Goal: Transaction & Acquisition: Obtain resource

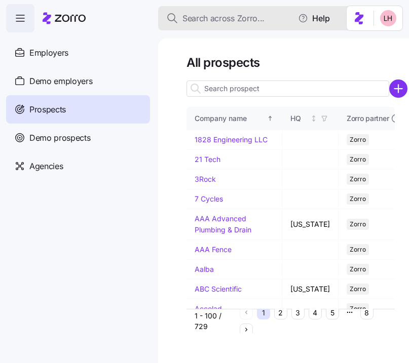
click at [226, 20] on span "Search across Zorro..." at bounding box center [223, 18] width 82 height 13
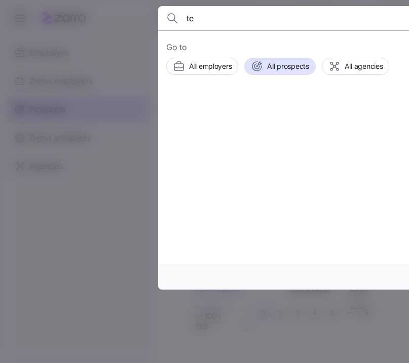
type input "t"
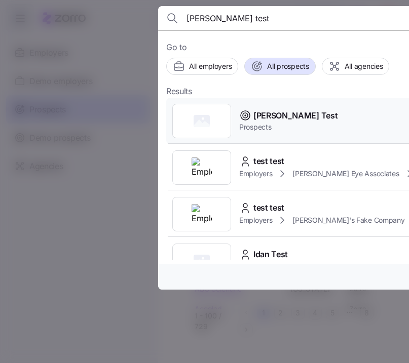
type input "logan test"
click at [288, 126] on span "Prospects" at bounding box center [288, 127] width 98 height 10
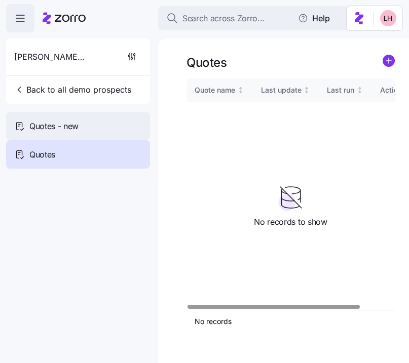
click at [40, 132] on span "Quotes - new" at bounding box center [53, 126] width 49 height 13
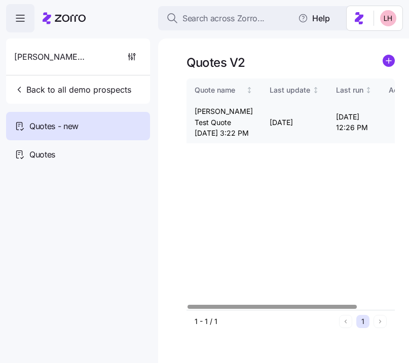
click at [396, 126] on icon "button" at bounding box center [399, 122] width 7 height 8
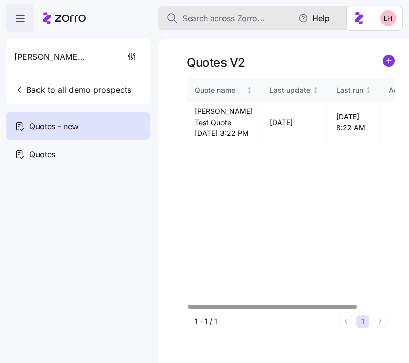
click at [245, 20] on span "Search across Zorro..." at bounding box center [223, 18] width 82 height 13
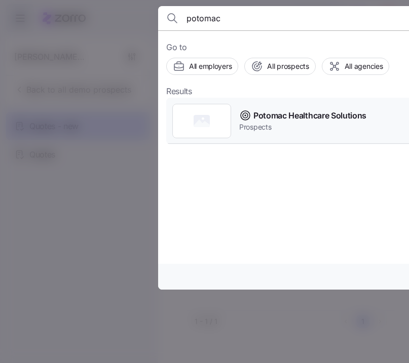
type input "potomac"
click at [317, 117] on span "Potomac Healthcare Solutions" at bounding box center [309, 115] width 113 height 13
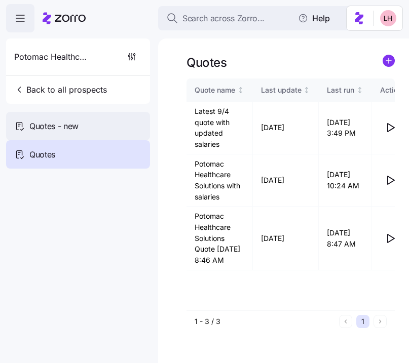
click at [70, 135] on div "Quotes - new" at bounding box center [78, 126] width 144 height 28
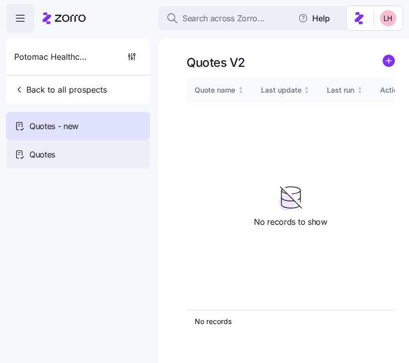
click at [60, 151] on div "Quotes" at bounding box center [78, 154] width 144 height 28
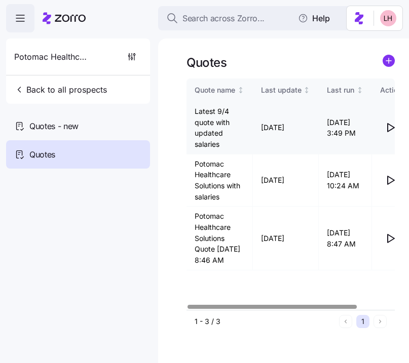
click at [392, 129] on icon "button" at bounding box center [390, 128] width 12 height 12
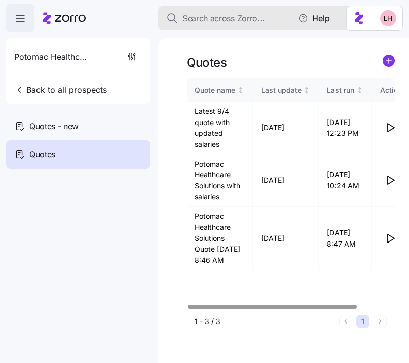
click at [234, 24] on span "Search across Zorro..." at bounding box center [223, 18] width 82 height 13
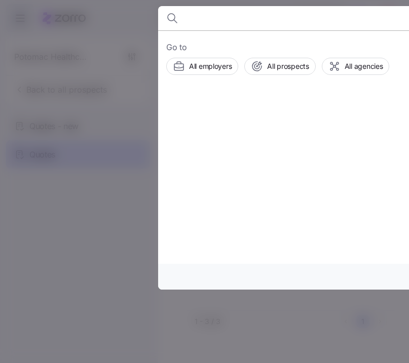
type input "c"
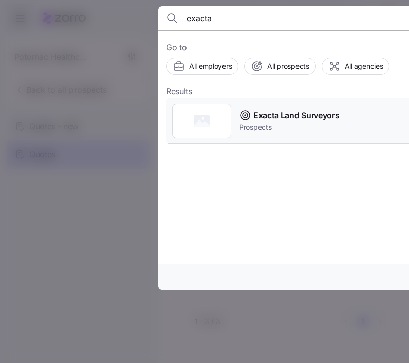
type input "exacta"
click at [305, 124] on span "Prospects" at bounding box center [289, 127] width 100 height 10
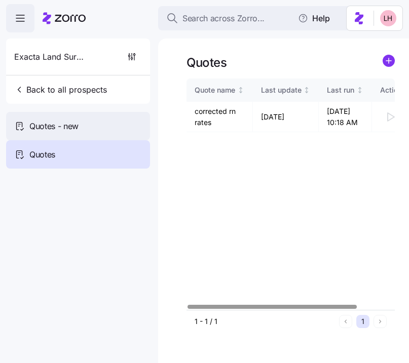
click at [97, 124] on div "Quotes - new" at bounding box center [78, 126] width 144 height 28
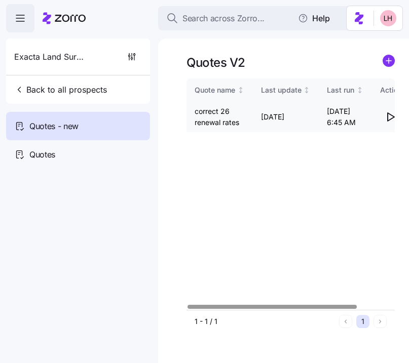
click at [391, 115] on icon "button" at bounding box center [391, 117] width 7 height 8
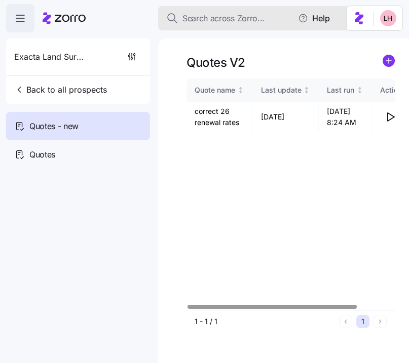
click at [240, 18] on span "Search across Zorro..." at bounding box center [223, 18] width 82 height 13
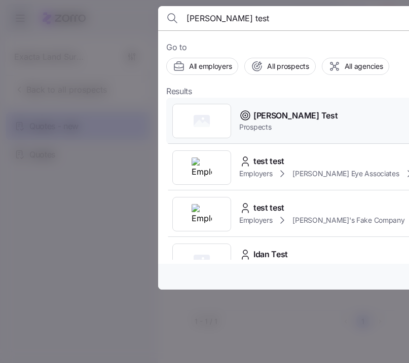
type input "logan test"
click at [274, 119] on span "Logan Test" at bounding box center [295, 115] width 84 height 13
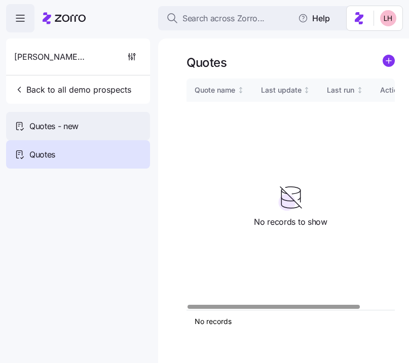
click at [51, 121] on span "Quotes - new" at bounding box center [53, 126] width 49 height 13
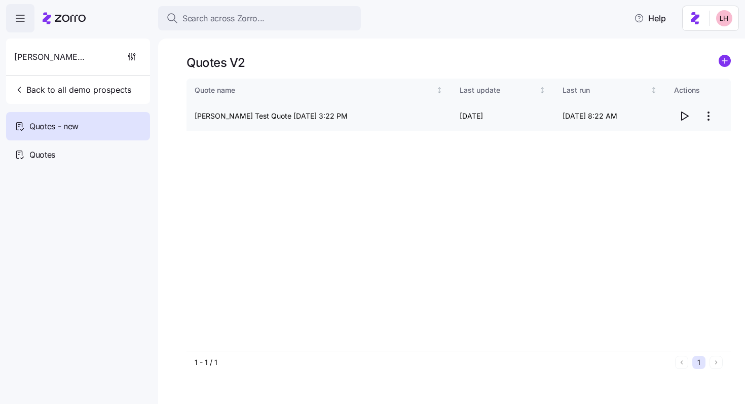
click at [408, 116] on html "Search across Zorro... Help Logan Test Back to all demo prospects Quotes - new …" at bounding box center [372, 199] width 745 height 398
click at [408, 150] on div "Delete quote" at bounding box center [667, 157] width 93 height 16
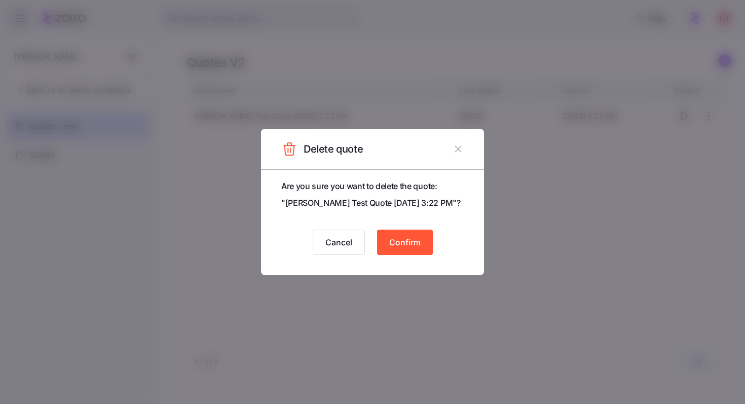
click at [408, 238] on button "Confirm" at bounding box center [405, 242] width 56 height 25
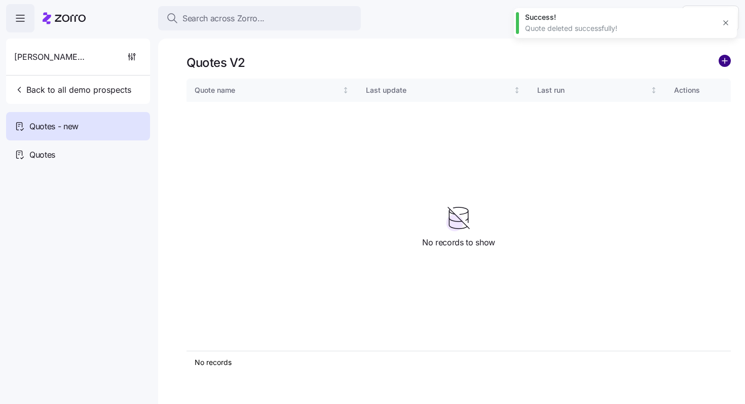
click at [408, 65] on circle "add icon" at bounding box center [724, 60] width 11 height 11
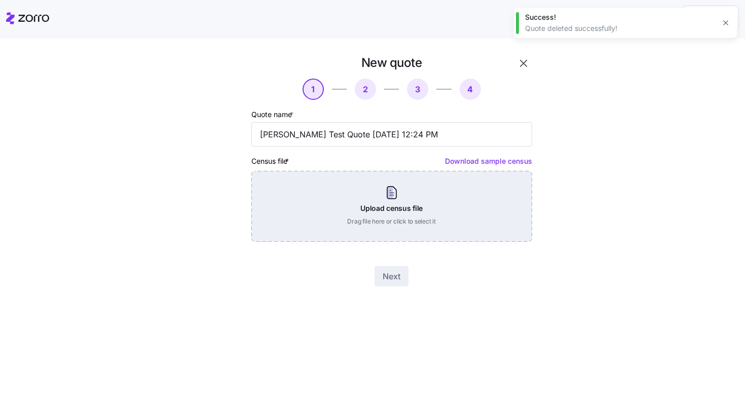
click at [387, 199] on div "Upload census file Drag file here or click to select it" at bounding box center [391, 206] width 281 height 71
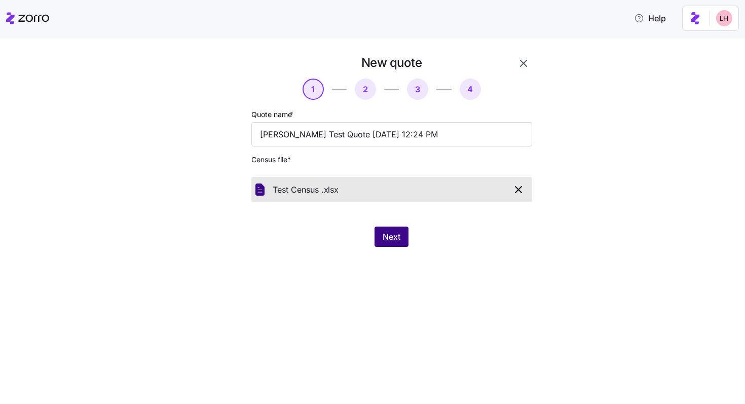
click at [398, 235] on span "Next" at bounding box center [392, 237] width 18 height 12
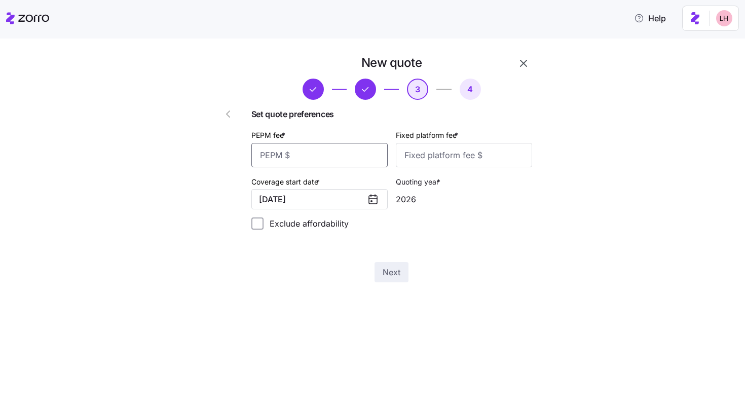
click at [334, 159] on input "PEPM fee *" at bounding box center [319, 155] width 136 height 24
type input "30"
click at [408, 155] on input "Fixed platform fee *" at bounding box center [464, 155] width 136 height 24
type input "100"
click at [396, 277] on span "Next" at bounding box center [392, 272] width 18 height 12
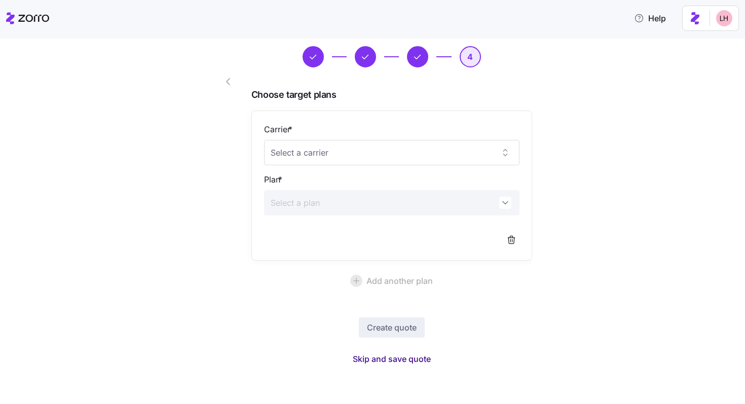
click at [407, 359] on span "Skip and save quote" at bounding box center [392, 359] width 78 height 12
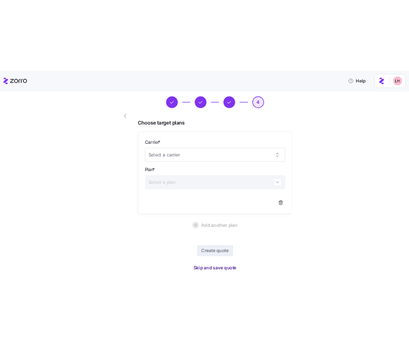
scroll to position [2, 0]
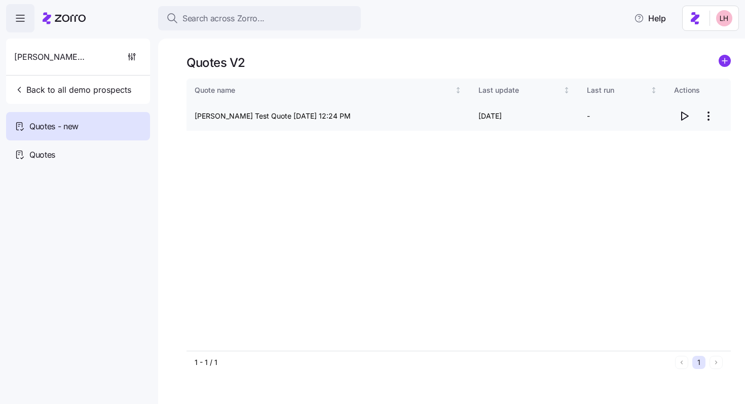
click at [408, 116] on icon "button" at bounding box center [684, 116] width 12 height 12
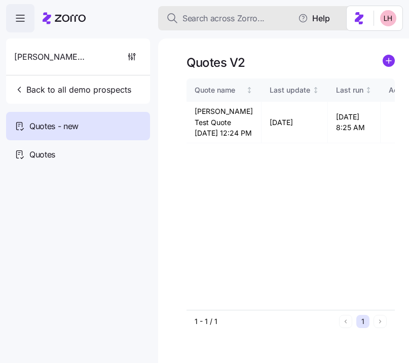
click at [260, 26] on button "Search across Zorro..." at bounding box center [259, 18] width 203 height 24
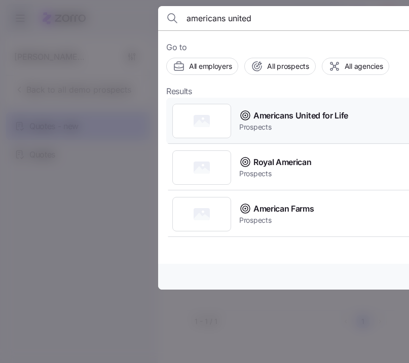
type input "americans united"
click at [282, 110] on span "Americans United for Life" at bounding box center [300, 115] width 95 height 13
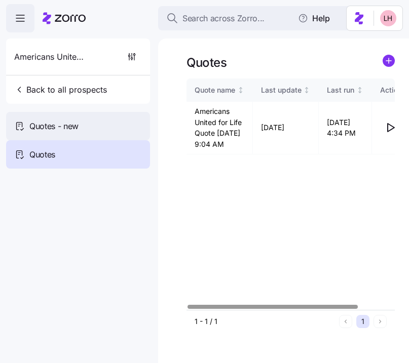
click at [90, 127] on div "Quotes - new" at bounding box center [78, 126] width 144 height 28
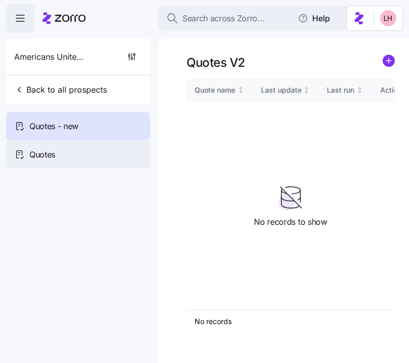
click at [77, 148] on div "Quotes" at bounding box center [78, 154] width 144 height 28
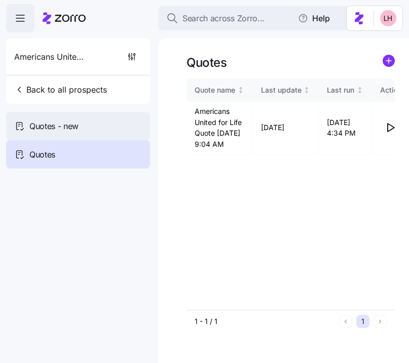
click at [94, 128] on div "Quotes - new" at bounding box center [78, 126] width 144 height 28
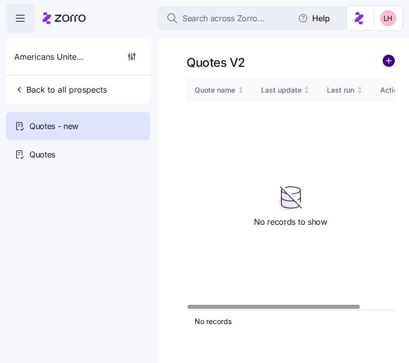
click at [392, 63] on circle "add icon" at bounding box center [388, 60] width 11 height 11
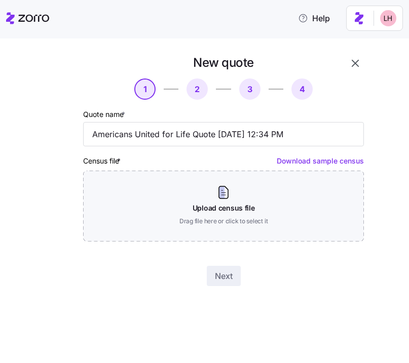
click at [354, 64] on icon "button" at bounding box center [355, 63] width 7 height 7
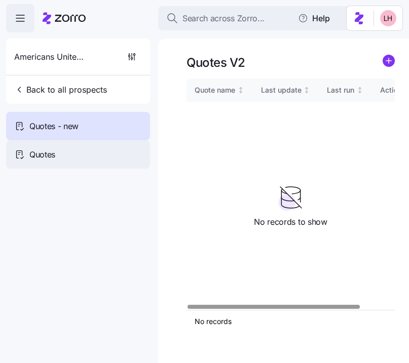
click at [53, 156] on span "Quotes" at bounding box center [42, 154] width 26 height 13
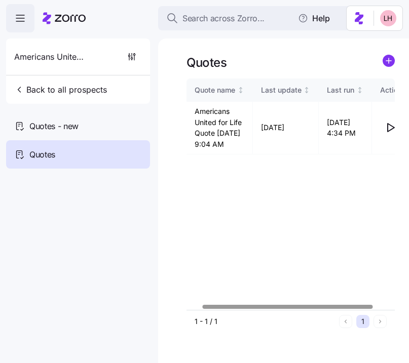
scroll to position [0, 44]
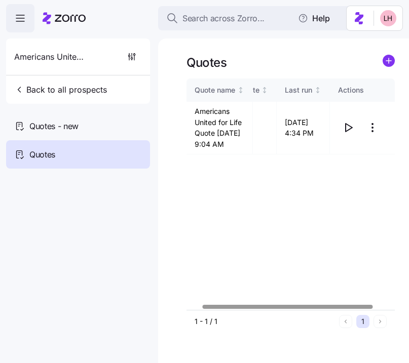
click at [373, 306] on div at bounding box center [288, 307] width 170 height 4
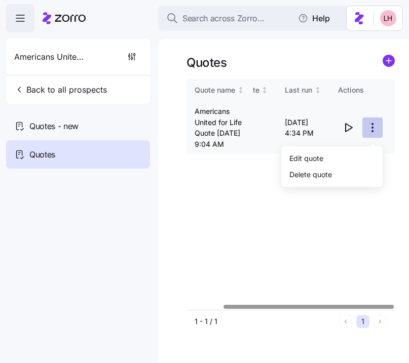
click at [371, 137] on html "Search across Zorro... Help Americans United for Life Back to all prospects Quo…" at bounding box center [204, 178] width 409 height 357
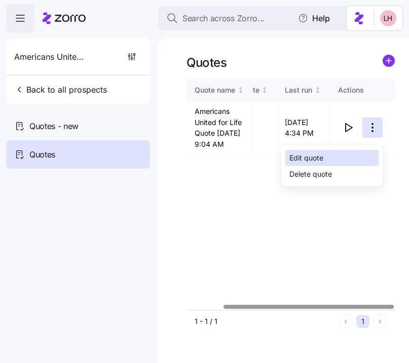
click at [333, 157] on div "Edit quote" at bounding box center [331, 158] width 93 height 16
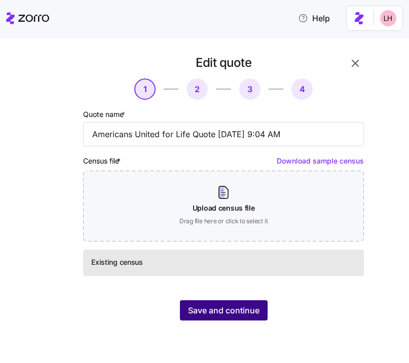
click at [258, 308] on span "Save and continue" at bounding box center [223, 311] width 71 height 12
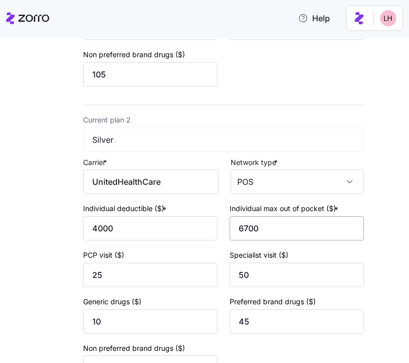
scroll to position [425, 0]
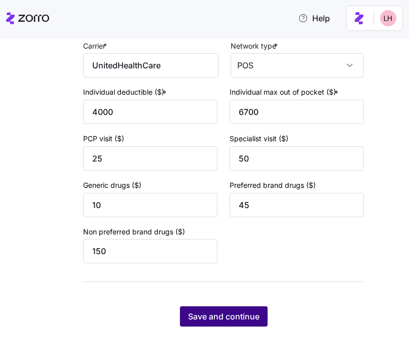
click at [241, 321] on span "Save and continue" at bounding box center [223, 317] width 71 height 12
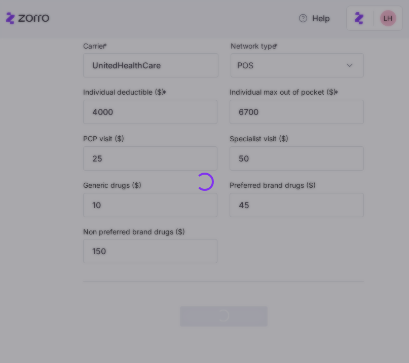
scroll to position [0, 0]
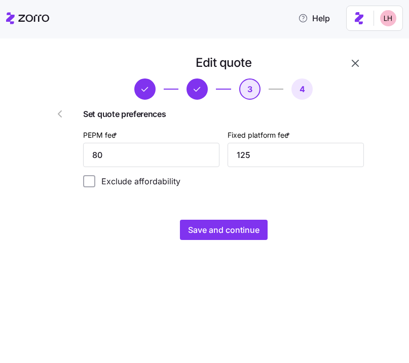
click at [59, 111] on icon "button" at bounding box center [60, 114] width 12 height 12
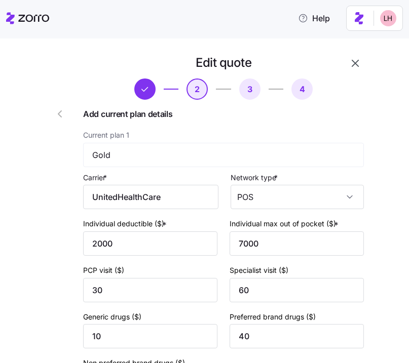
click at [55, 111] on icon "button" at bounding box center [60, 114] width 12 height 12
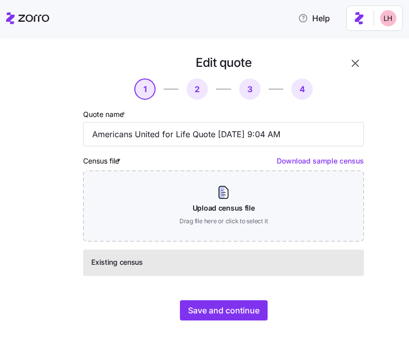
click at [357, 62] on icon "button" at bounding box center [355, 63] width 12 height 12
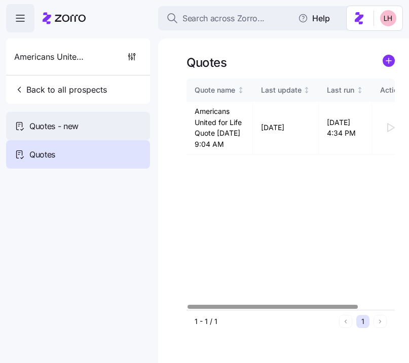
click at [88, 138] on div "Quotes - new" at bounding box center [78, 126] width 144 height 28
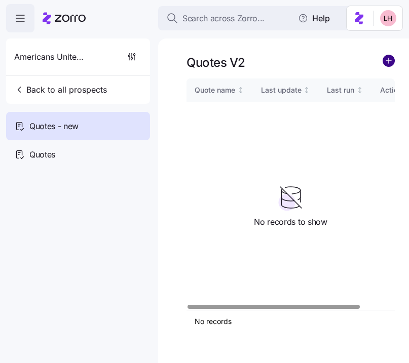
click at [390, 58] on circle "add icon" at bounding box center [388, 60] width 11 height 11
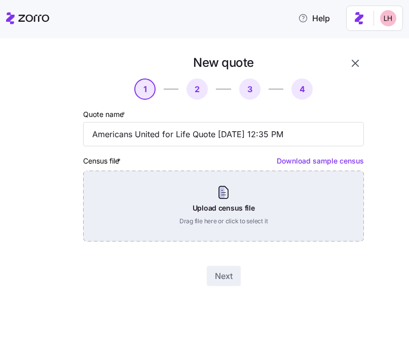
click at [206, 205] on div "Upload census file Drag file here or click to select it" at bounding box center [223, 206] width 281 height 71
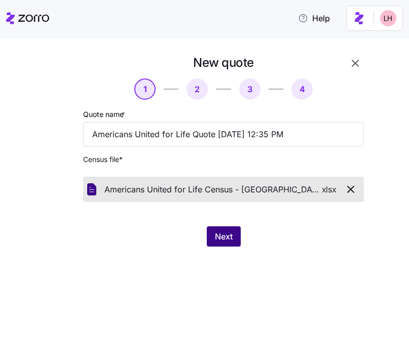
click at [213, 243] on button "Next" at bounding box center [224, 237] width 34 height 20
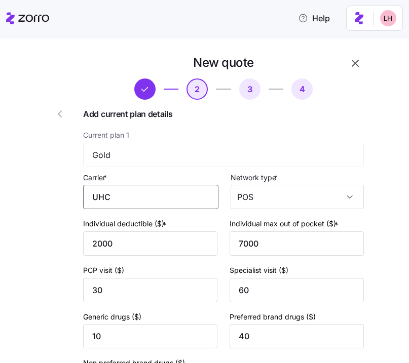
click at [134, 197] on input "UHC" at bounding box center [150, 197] width 135 height 24
drag, startPoint x: 116, startPoint y: 197, endPoint x: 54, endPoint y: 186, distance: 62.7
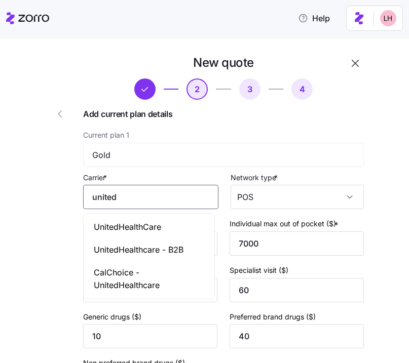
drag, startPoint x: 118, startPoint y: 225, endPoint x: 131, endPoint y: 208, distance: 20.6
click at [118, 225] on span "UnitedHealthCare" at bounding box center [127, 227] width 67 height 13
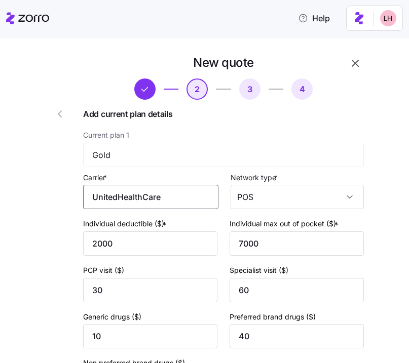
scroll to position [346, 0]
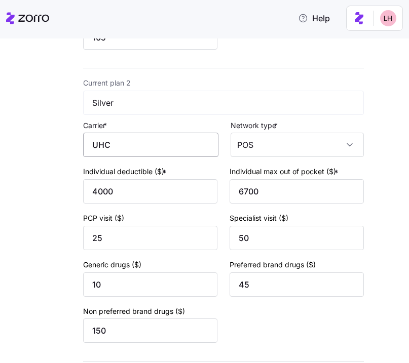
type input "UnitedHealthCare"
click at [134, 147] on input "UHC" at bounding box center [150, 145] width 135 height 24
click at [49, 135] on div "New quote 2 3 4 Add current plan details Current plan 1 Gold Carrier * UnitedHe…" at bounding box center [194, 57] width 347 height 705
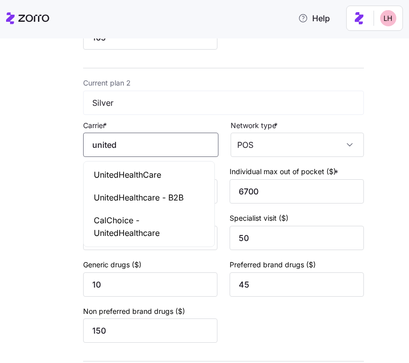
click at [148, 174] on span "UnitedHealthCare" at bounding box center [127, 175] width 67 height 13
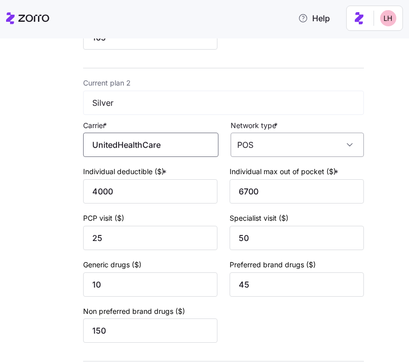
scroll to position [425, 0]
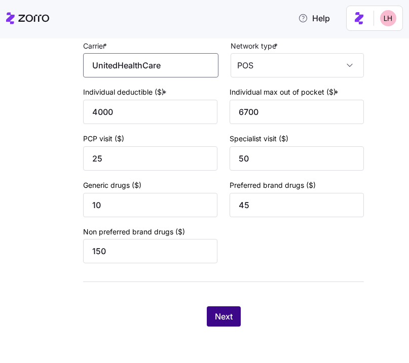
type input "UnitedHealthCare"
click at [236, 318] on button "Next" at bounding box center [224, 317] width 34 height 20
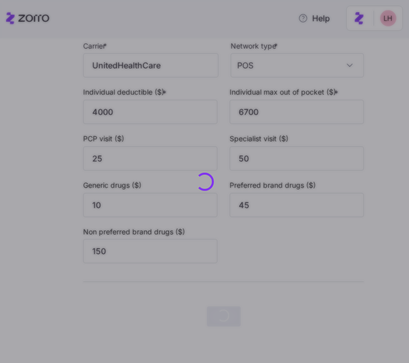
scroll to position [0, 0]
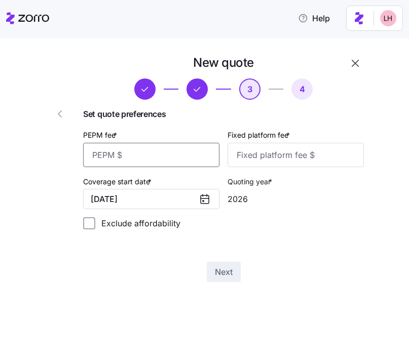
click at [156, 155] on input "PEPM fee *" at bounding box center [151, 155] width 136 height 24
type input "89"
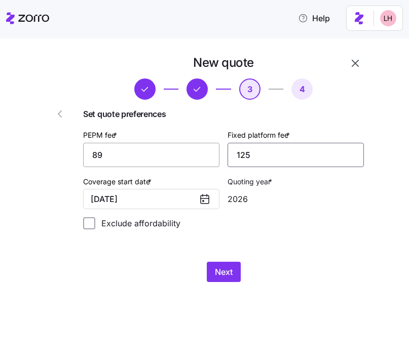
type input "125"
drag, startPoint x: 111, startPoint y: 151, endPoint x: 62, endPoint y: 144, distance: 50.1
click at [65, 144] on div "New quote 3 4 Set quote preferences PEPM fee * 89 Fixed platform fee * 125 Cove…" at bounding box center [194, 169] width 347 height 236
type input "80"
click at [231, 270] on span "Next" at bounding box center [224, 272] width 18 height 12
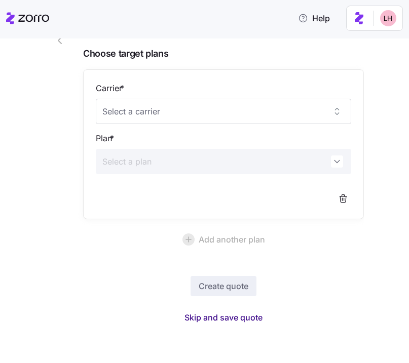
click at [247, 322] on span "Skip and save quote" at bounding box center [223, 318] width 78 height 12
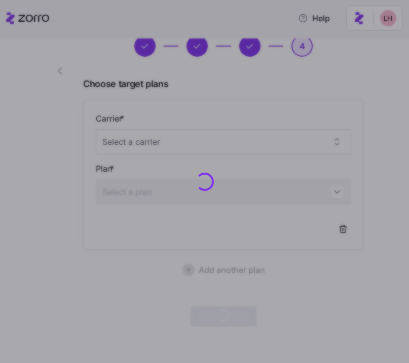
scroll to position [43, 0]
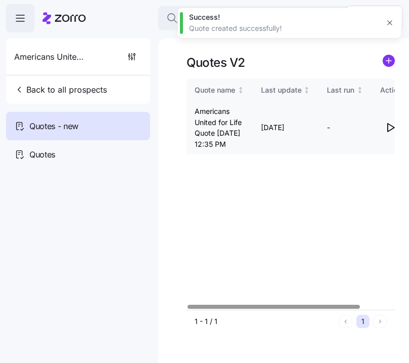
click at [391, 134] on icon "button" at bounding box center [390, 128] width 12 height 12
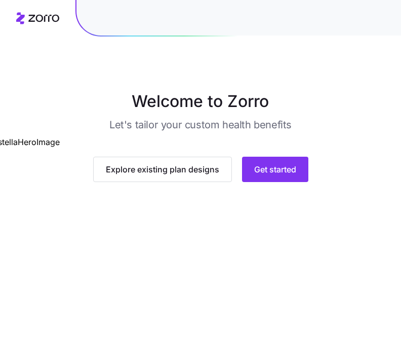
scroll to position [82, 0]
click at [309, 182] on div "Explore existing plan designs Get started" at bounding box center [201, 169] width 422 height 25
click at [301, 182] on button "Get started" at bounding box center [275, 169] width 66 height 25
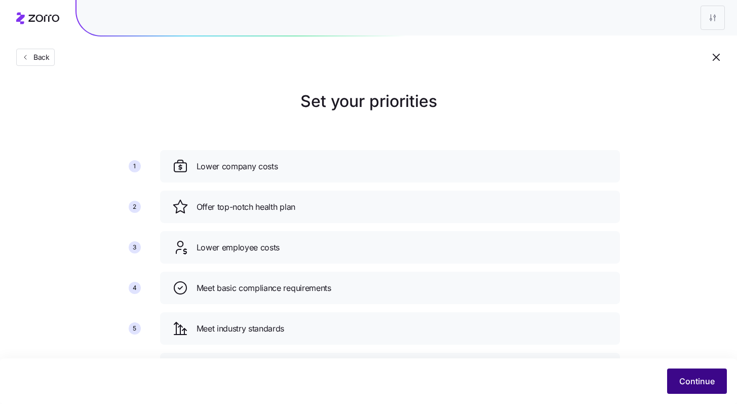
click at [408, 363] on span "Continue" at bounding box center [697, 381] width 35 height 12
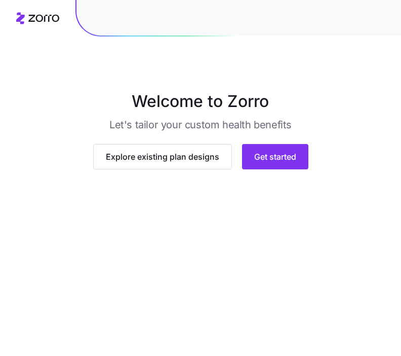
scroll to position [82, 0]
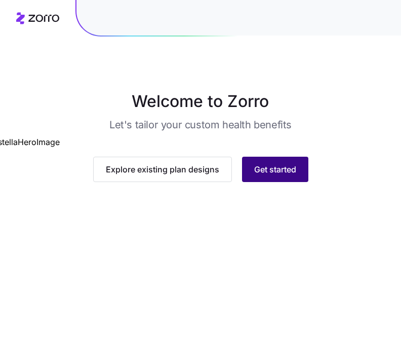
click at [289, 182] on button "Get started" at bounding box center [275, 169] width 66 height 25
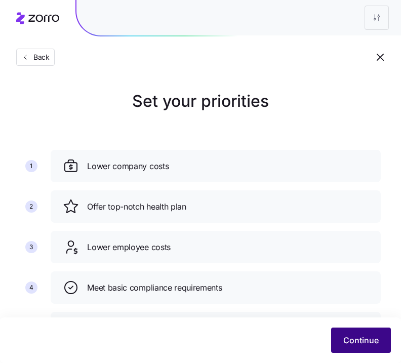
click at [354, 346] on span "Continue" at bounding box center [361, 340] width 35 height 12
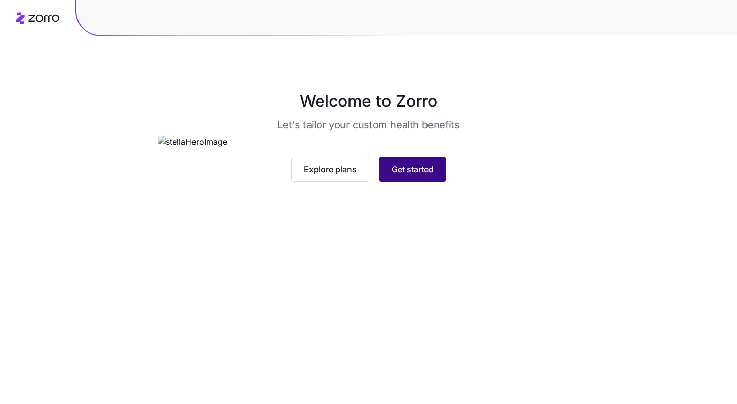
click at [424, 175] on span "Get started" at bounding box center [413, 169] width 42 height 12
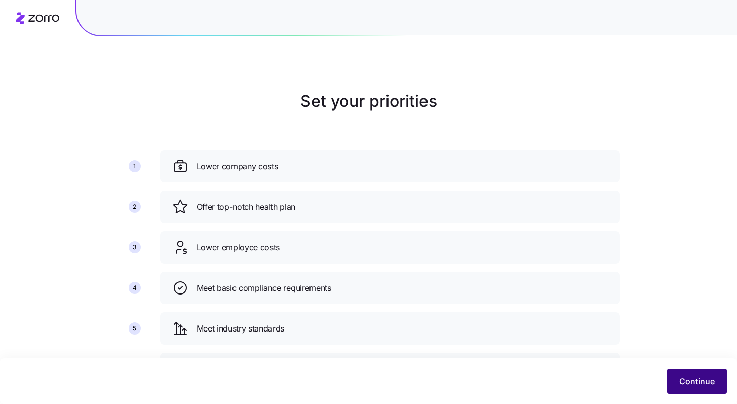
click at [703, 381] on span "Continue" at bounding box center [697, 381] width 35 height 12
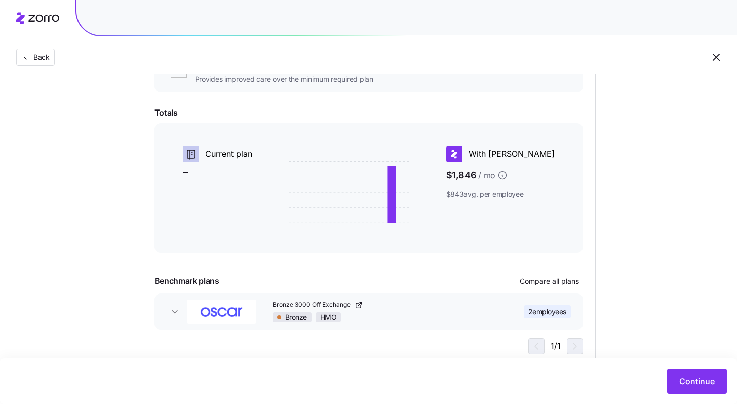
scroll to position [200, 0]
click at [694, 381] on span "Continue" at bounding box center [697, 381] width 35 height 12
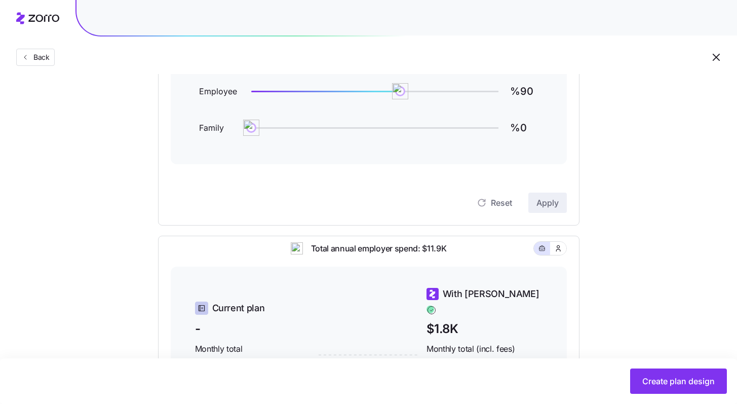
scroll to position [221, 0]
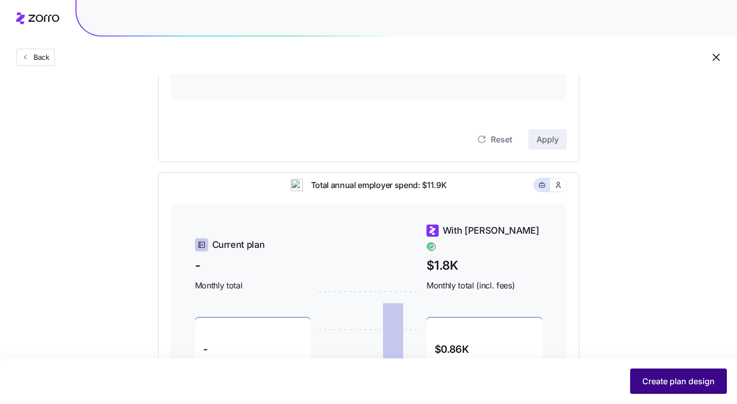
click at [698, 380] on span "Create plan design" at bounding box center [679, 381] width 72 height 12
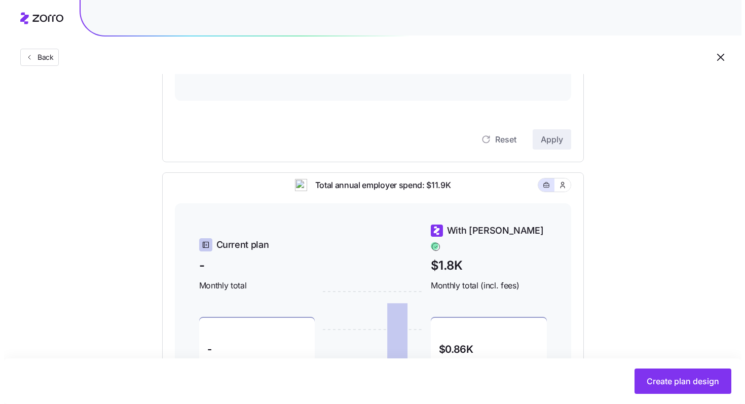
scroll to position [0, 0]
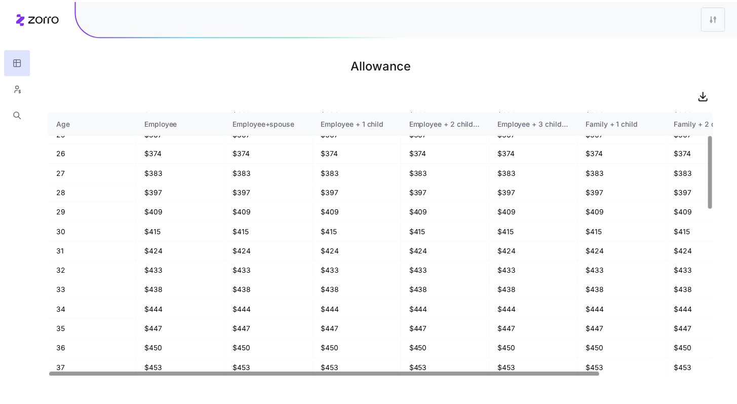
scroll to position [158, 0]
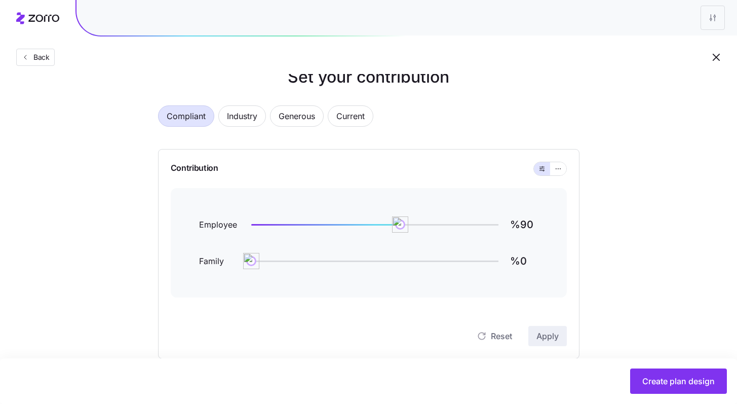
scroll to position [15, 0]
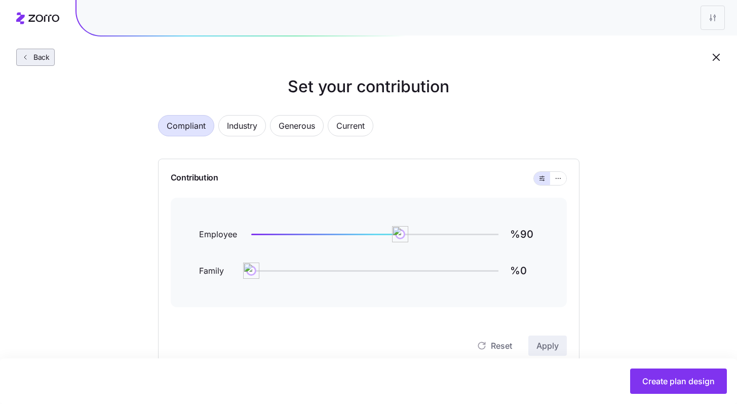
click at [45, 58] on span "Back" at bounding box center [39, 57] width 20 height 10
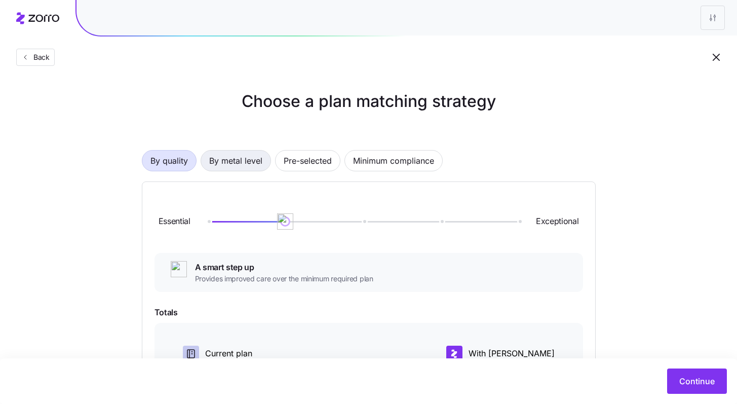
click at [254, 167] on span "By metal level" at bounding box center [235, 161] width 53 height 20
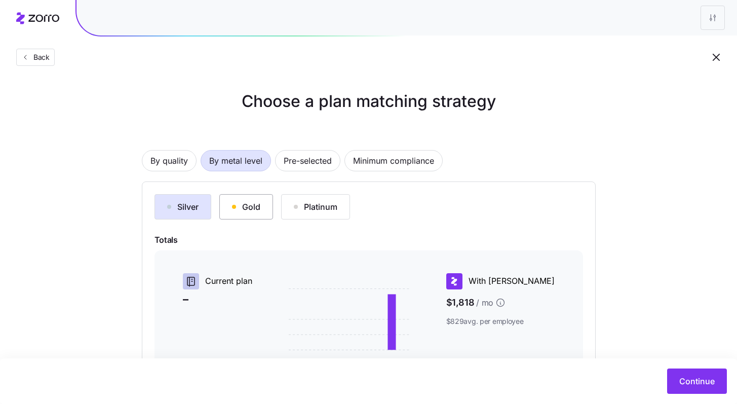
click at [264, 200] on button "Gold" at bounding box center [246, 206] width 54 height 25
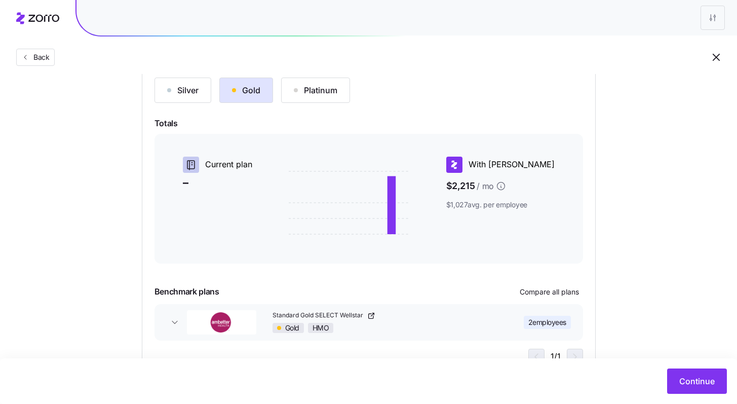
scroll to position [155, 0]
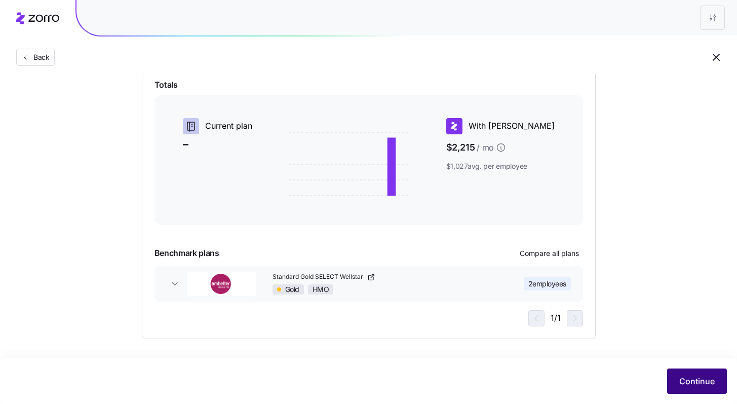
click at [700, 375] on button "Continue" at bounding box center [697, 380] width 60 height 25
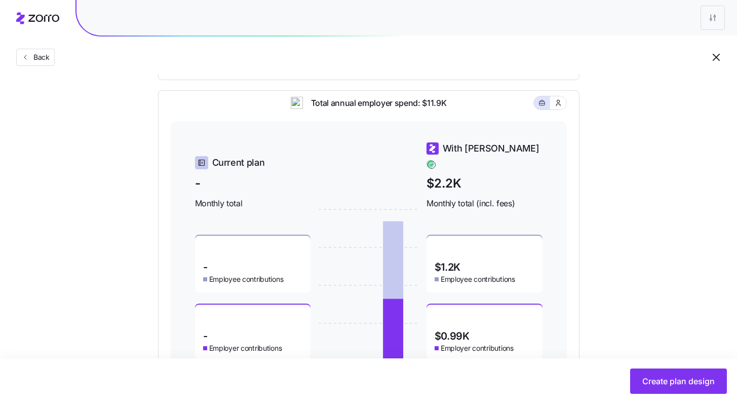
scroll to position [279, 0]
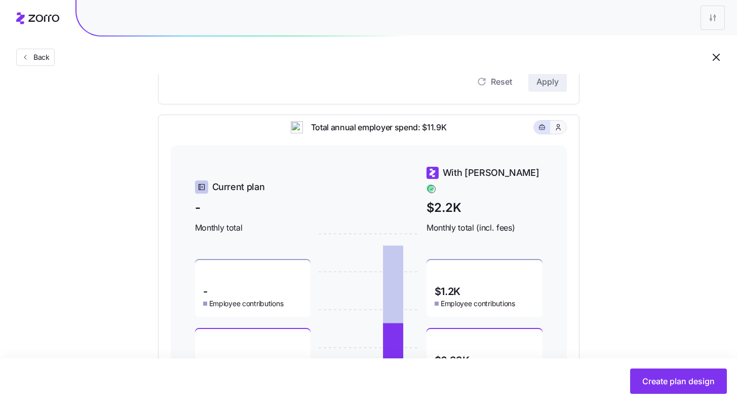
click at [555, 131] on button "button" at bounding box center [558, 127] width 8 height 8
click at [539, 131] on button "button" at bounding box center [542, 127] width 8 height 8
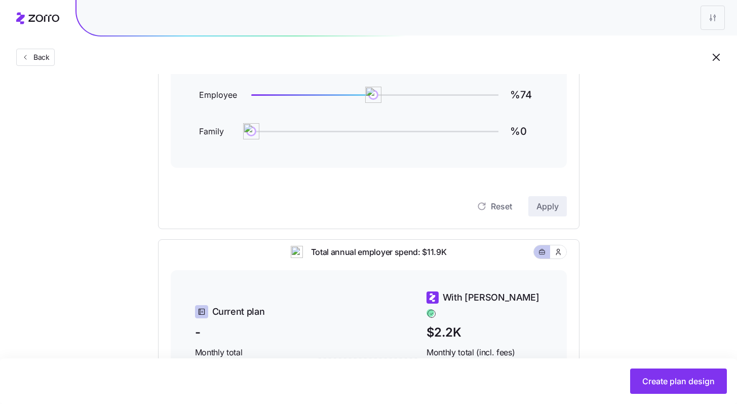
scroll to position [84, 0]
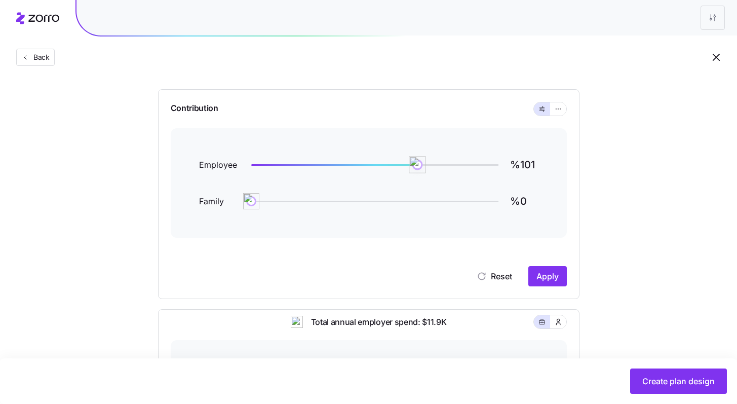
type input "%102"
drag, startPoint x: 378, startPoint y: 162, endPoint x: 419, endPoint y: 164, distance: 41.1
click at [419, 164] on img at bounding box center [417, 164] width 17 height 17
click at [540, 274] on span "Apply" at bounding box center [548, 276] width 22 height 12
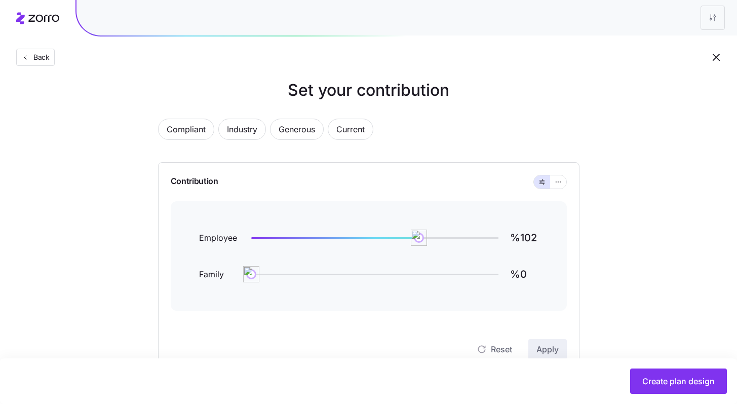
scroll to position [30, 0]
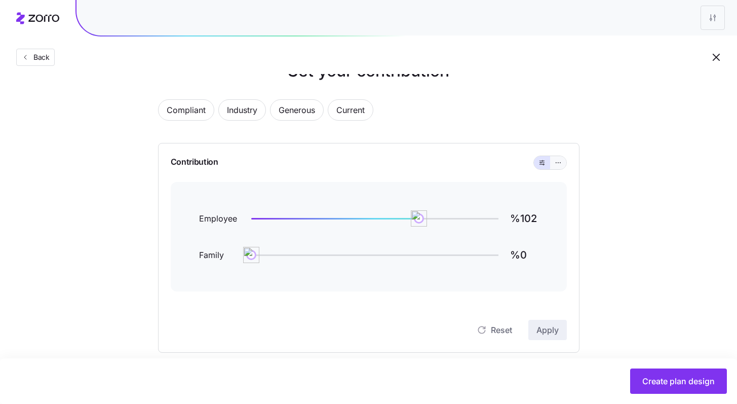
click at [556, 163] on icon "button" at bounding box center [558, 163] width 7 height 12
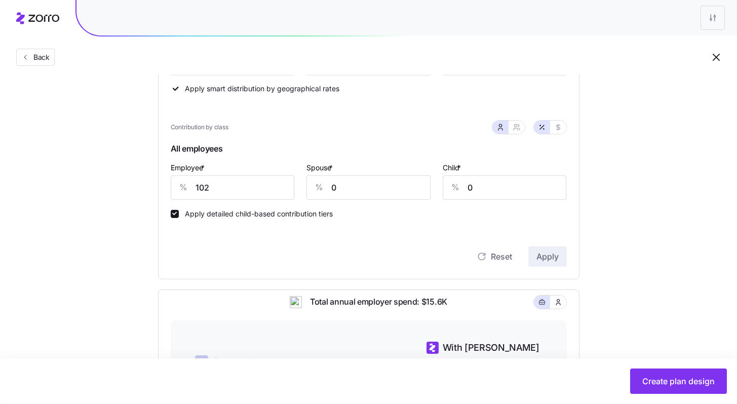
scroll to position [194, 0]
click at [520, 132] on button "button" at bounding box center [517, 127] width 16 height 13
type input "51"
type input "49"
click at [565, 132] on div at bounding box center [550, 127] width 32 height 13
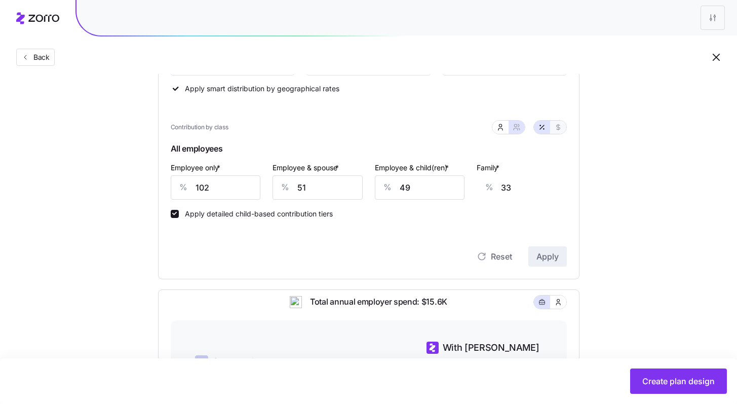
click at [562, 130] on button "button" at bounding box center [558, 127] width 8 height 8
type input "570"
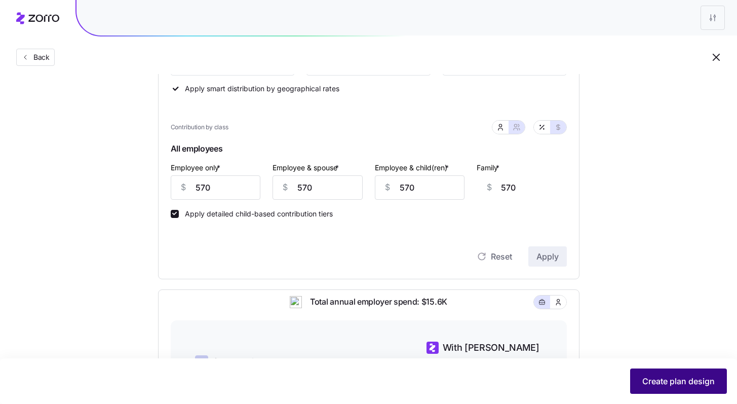
click at [673, 383] on span "Create plan design" at bounding box center [679, 381] width 72 height 12
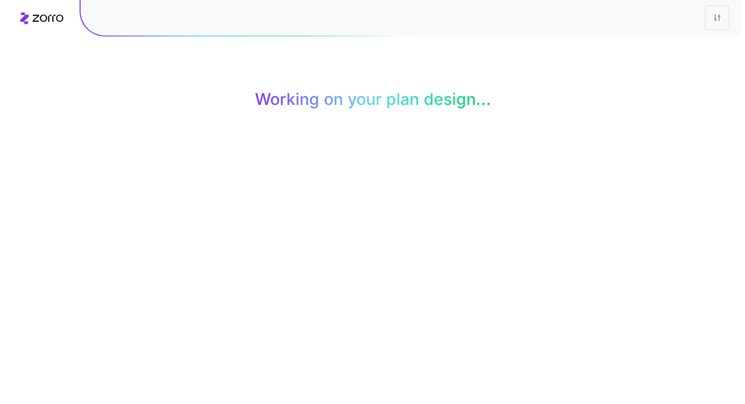
scroll to position [0, 0]
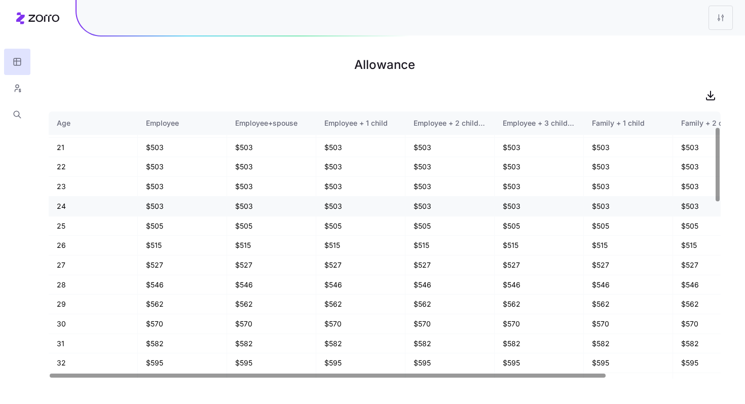
scroll to position [56, 0]
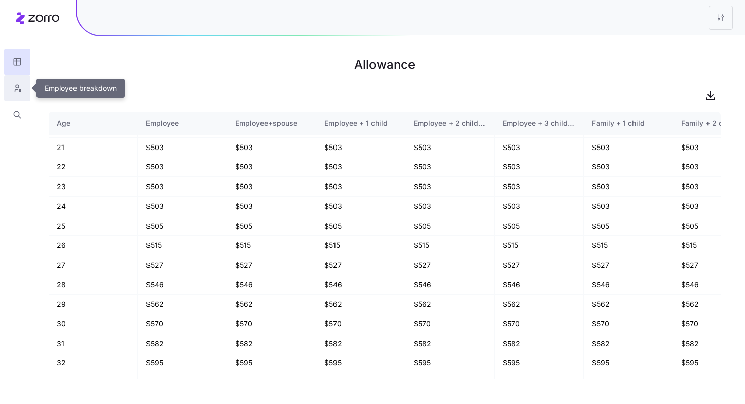
click at [18, 90] on icon "button" at bounding box center [17, 88] width 9 height 10
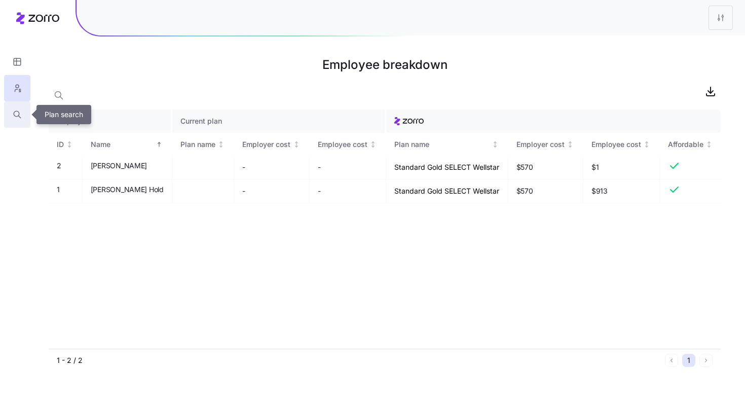
click at [17, 116] on icon "button" at bounding box center [17, 114] width 9 height 10
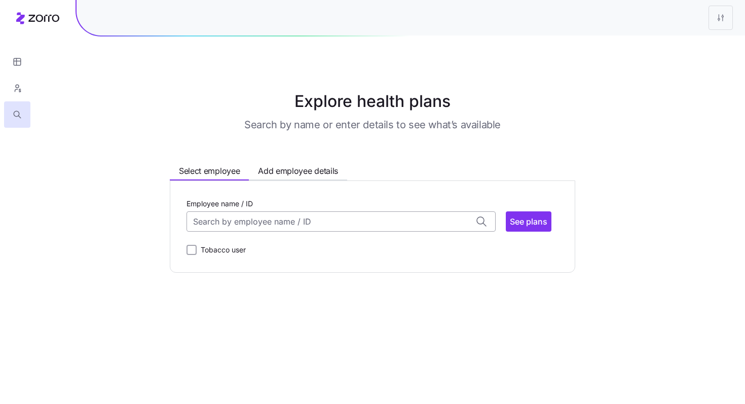
click at [245, 218] on input "Employee name / ID" at bounding box center [340, 221] width 309 height 20
click at [255, 247] on div "Logan Hold (30) ID: 1 | zip code: 30115" at bounding box center [341, 252] width 305 height 29
click at [532, 220] on span "See plans" at bounding box center [529, 221] width 38 height 12
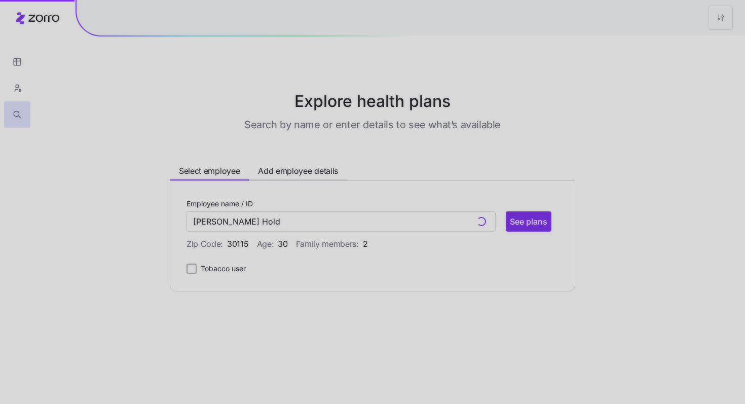
type input "Logan Hold (ID: 1)"
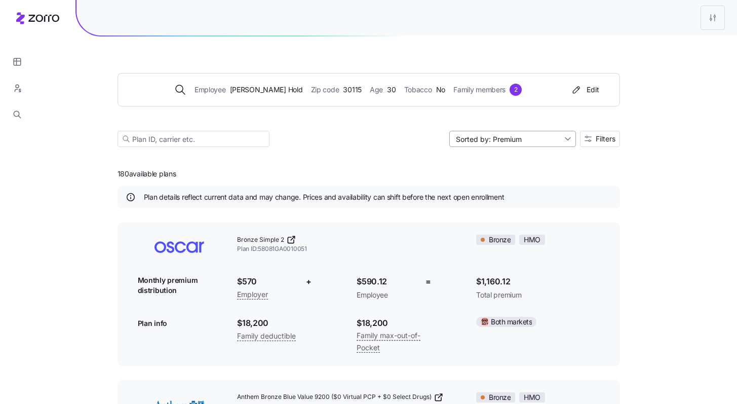
click at [544, 143] on input "Sorted by: Premium" at bounding box center [513, 139] width 127 height 16
click at [538, 176] on div "Deductible" at bounding box center [512, 177] width 119 height 15
type input "Sorted by: Deductible"
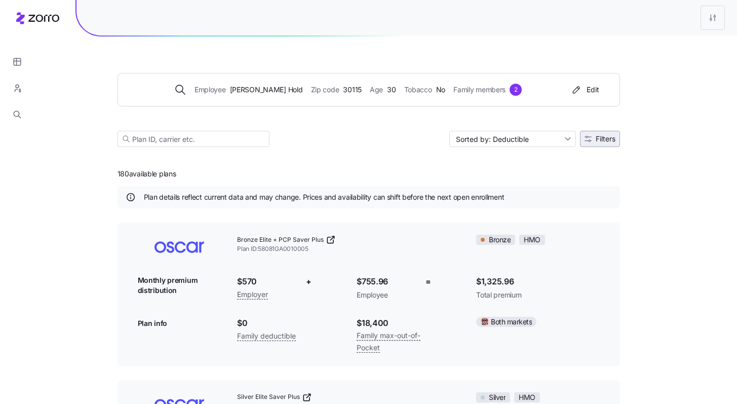
click at [596, 146] on button "Filters" at bounding box center [600, 139] width 40 height 16
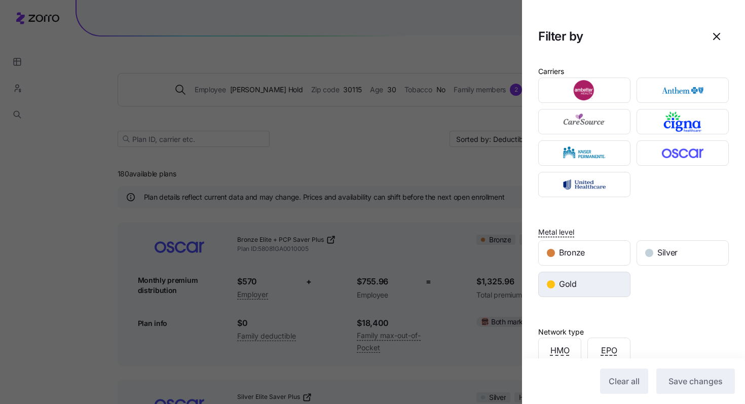
click at [606, 283] on div "Gold" at bounding box center [584, 284] width 91 height 24
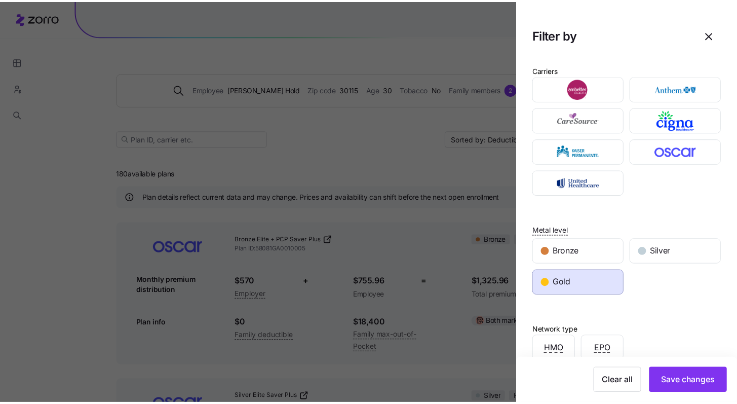
scroll to position [2, 0]
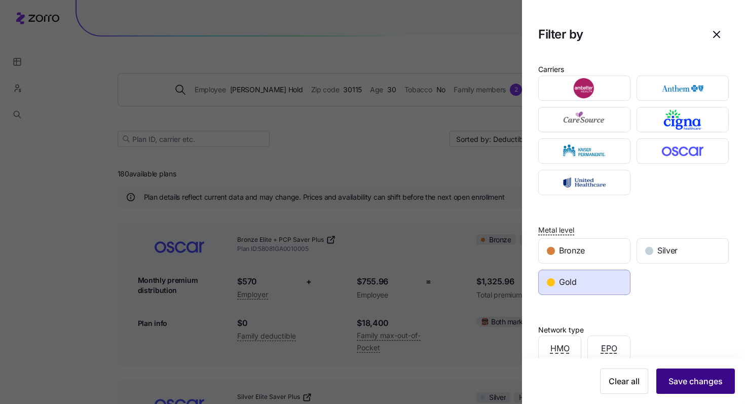
click at [709, 379] on span "Save changes" at bounding box center [695, 381] width 54 height 12
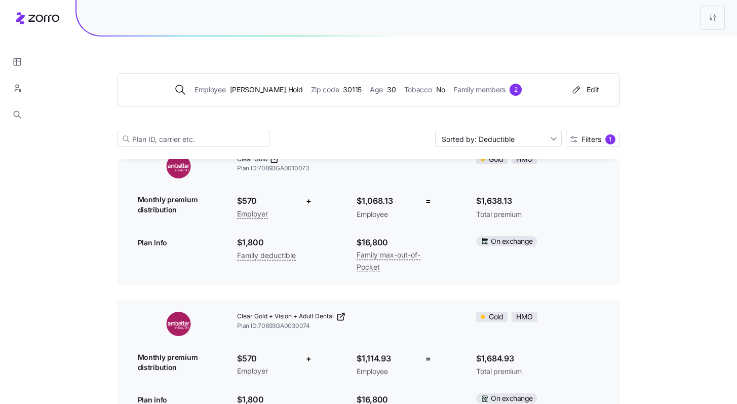
scroll to position [1657, 0]
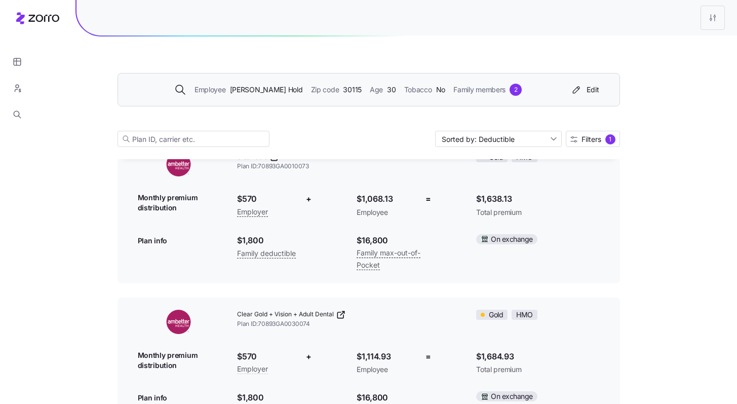
click at [183, 90] on icon at bounding box center [179, 88] width 7 height 7
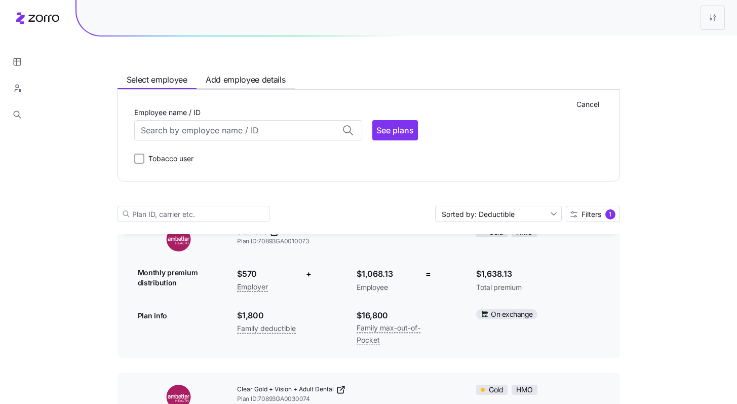
scroll to position [1732, 0]
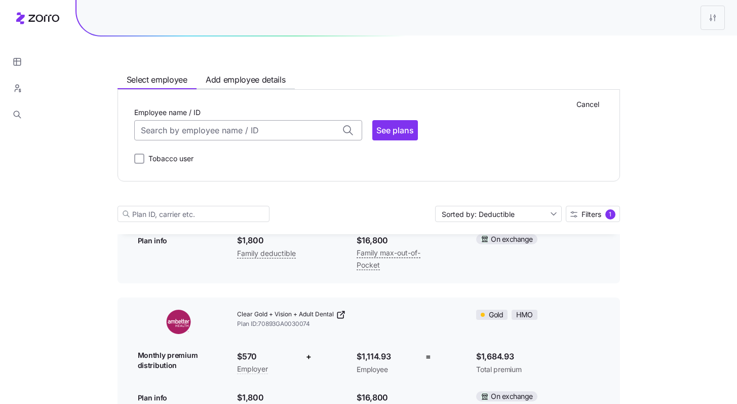
click at [189, 131] on input "Employee name / ID" at bounding box center [248, 130] width 228 height 20
click at [200, 183] on span "Logan Jones (30)" at bounding box center [183, 186] width 82 height 13
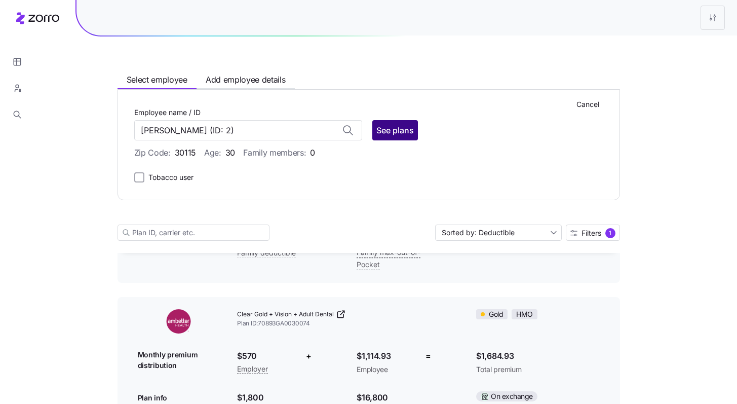
type input "Logan Jones"
click at [381, 135] on span "See plans" at bounding box center [396, 130] width 38 height 12
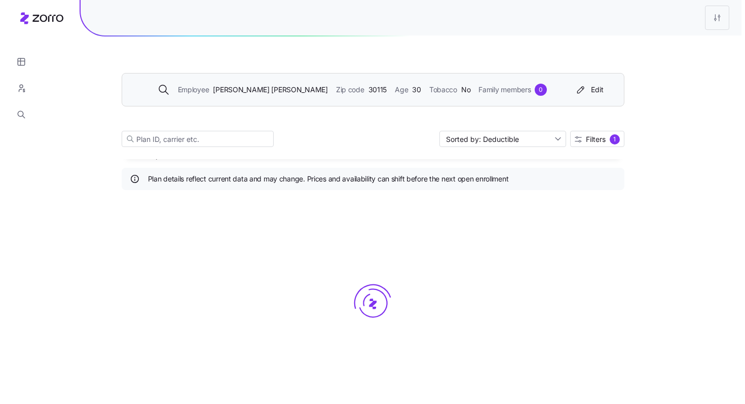
scroll to position [1657, 0]
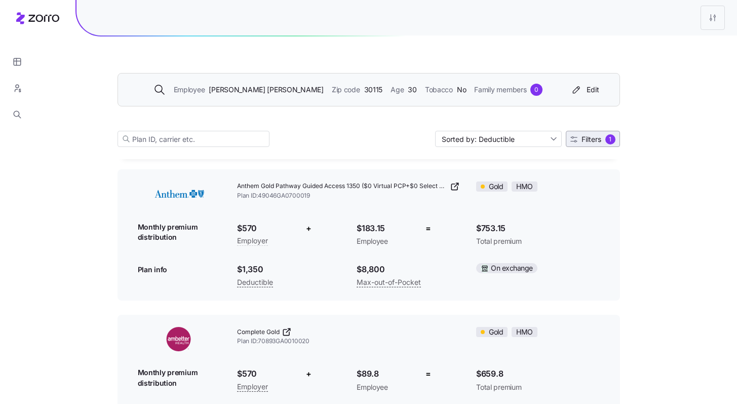
click at [599, 145] on button "Filters 1" at bounding box center [593, 139] width 54 height 16
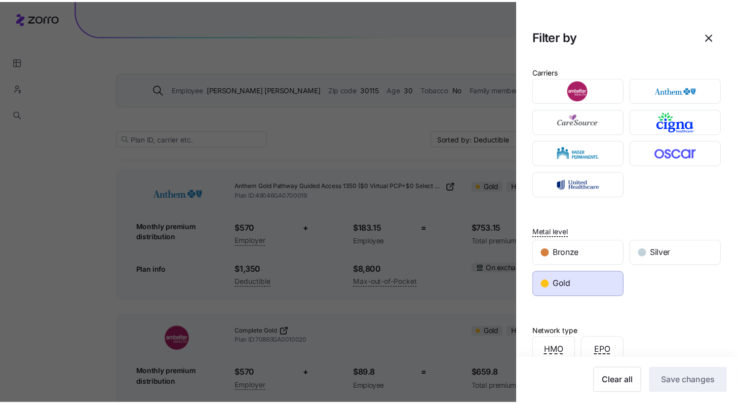
scroll to position [189, 0]
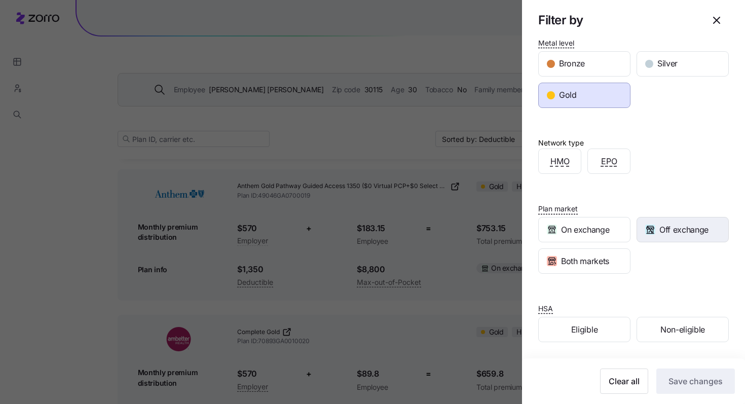
click at [683, 234] on span "Off exchange" at bounding box center [683, 229] width 49 height 13
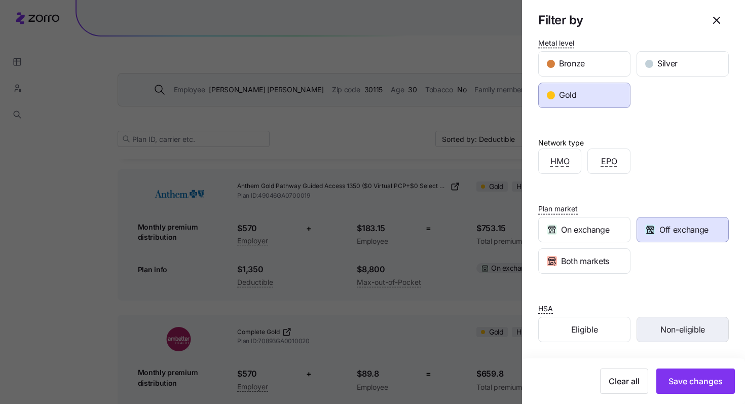
drag, startPoint x: 708, startPoint y: 382, endPoint x: 670, endPoint y: 337, distance: 58.9
click at [708, 383] on span "Save changes" at bounding box center [695, 381] width 54 height 12
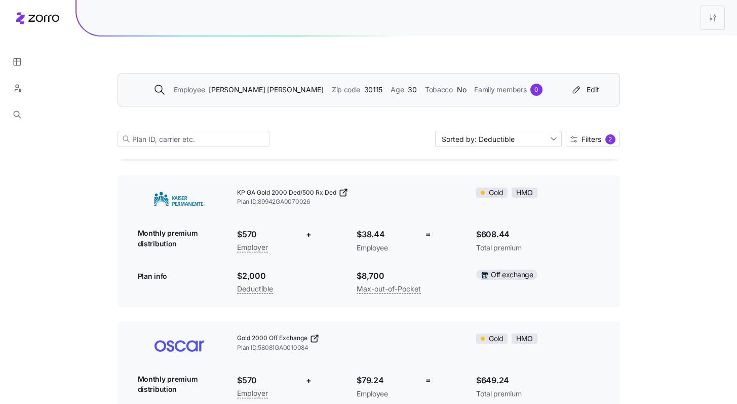
scroll to position [1117, 0]
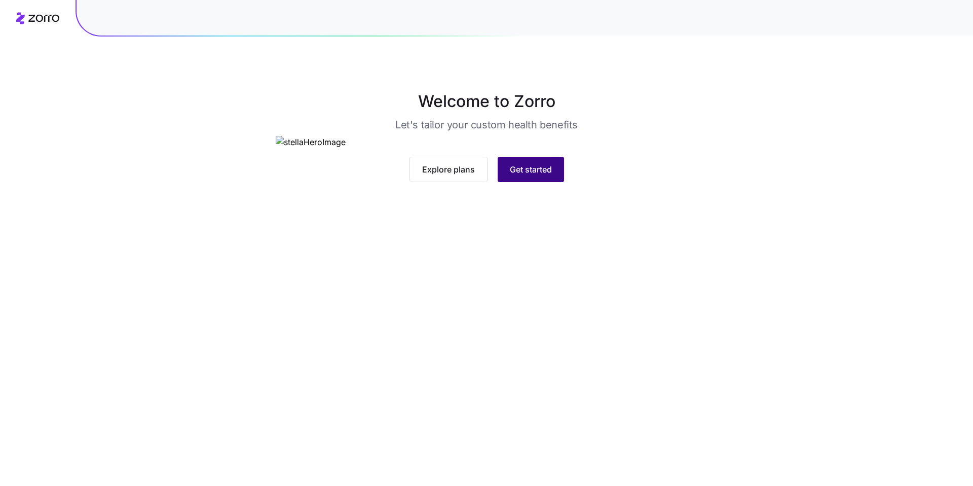
click at [401, 175] on span "Get started" at bounding box center [531, 169] width 42 height 12
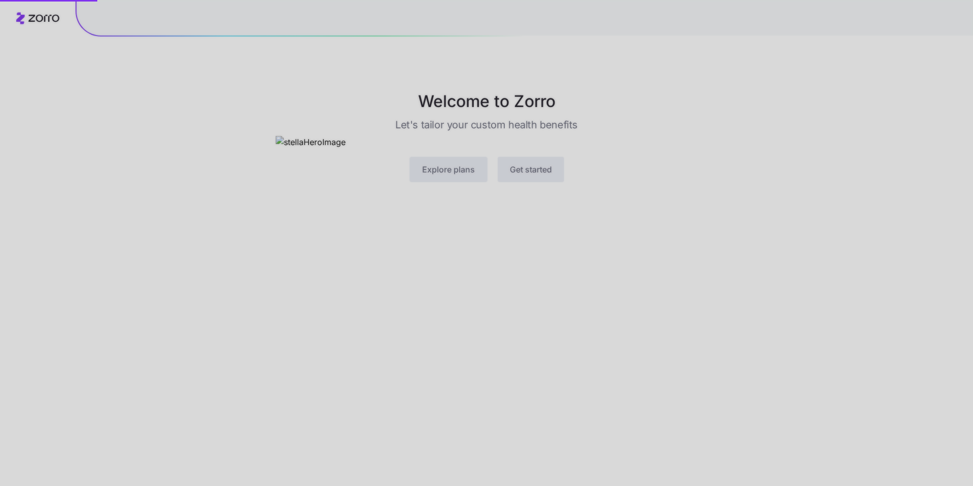
click at [401, 355] on div at bounding box center [486, 243] width 973 height 486
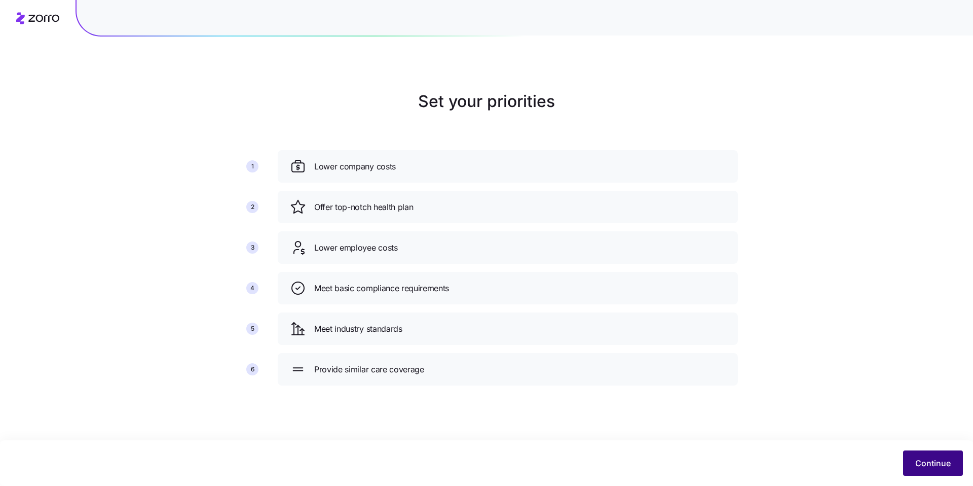
click at [401, 355] on span "Continue" at bounding box center [932, 463] width 35 height 12
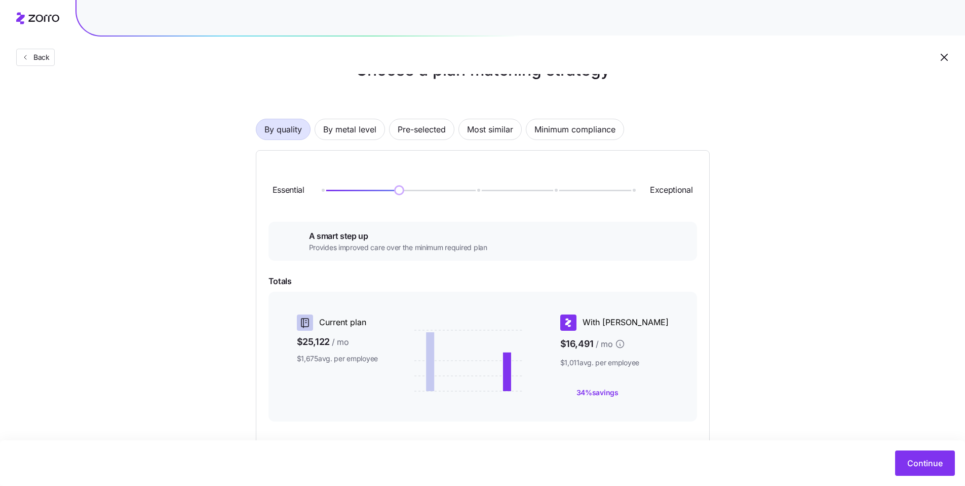
scroll to position [78, 0]
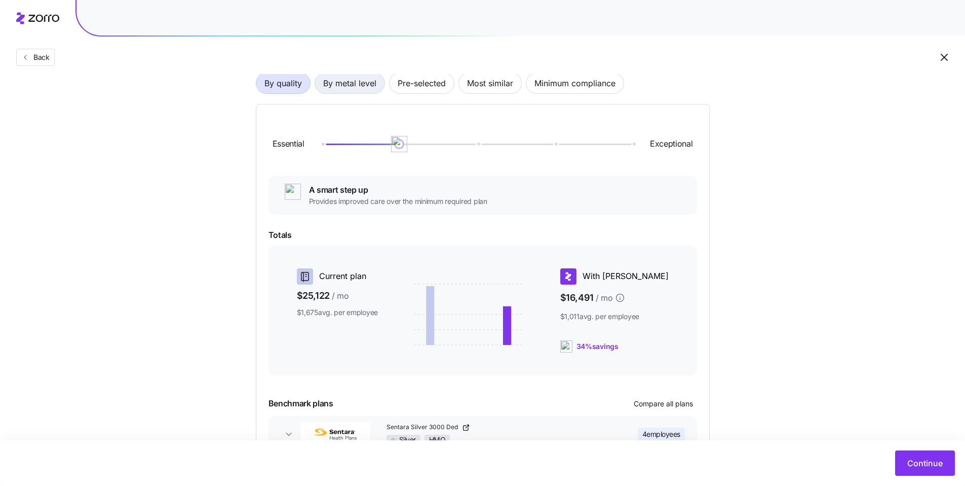
click at [355, 83] on span "By metal level" at bounding box center [349, 83] width 53 height 20
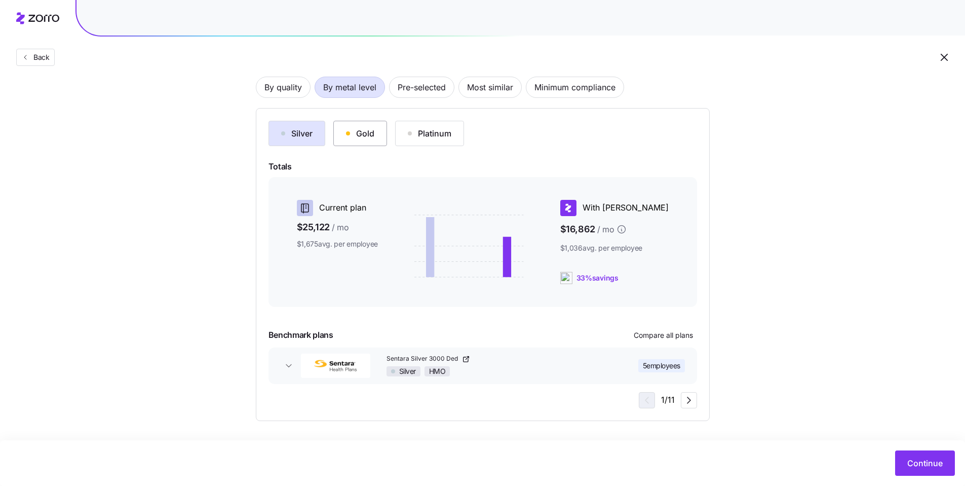
click at [355, 134] on div "Gold" at bounding box center [360, 133] width 28 height 12
